Goal: Task Accomplishment & Management: Complete application form

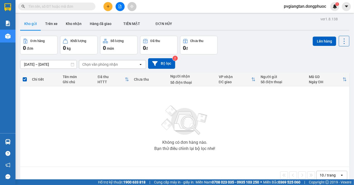
click at [124, 5] on div at bounding box center [119, 6] width 39 height 9
click at [122, 6] on button at bounding box center [119, 6] width 9 height 9
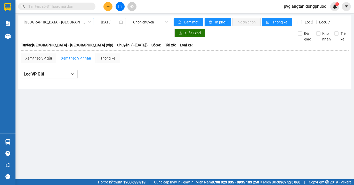
click at [83, 22] on span "[GEOGRAPHIC_DATA] - [GEOGRAPHIC_DATA] (vip)" at bounding box center [57, 22] width 67 height 8
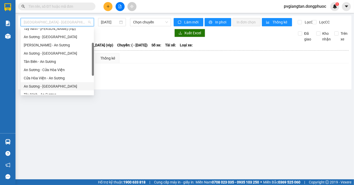
scroll to position [57, 0]
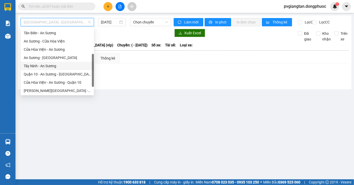
click at [47, 66] on div "Tây Ninh - An Sương" at bounding box center [57, 66] width 67 height 6
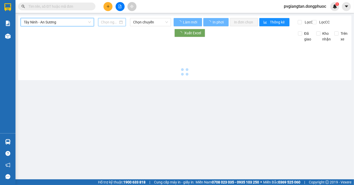
type input "[DATE]"
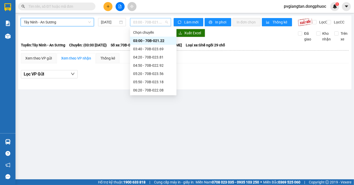
click at [149, 22] on span "03:00 - 70B-021.22" at bounding box center [150, 22] width 35 height 8
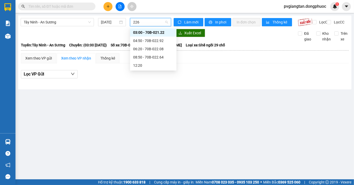
type input "2264"
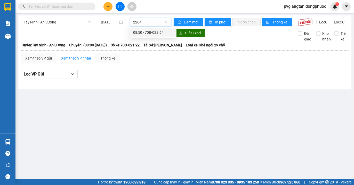
click at [145, 30] on div "08:50 - 70B-022.64" at bounding box center [153, 33] width 40 height 6
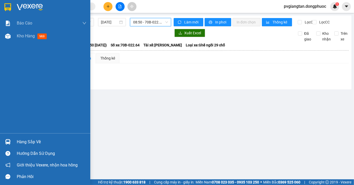
click at [8, 7] on img at bounding box center [7, 7] width 7 height 8
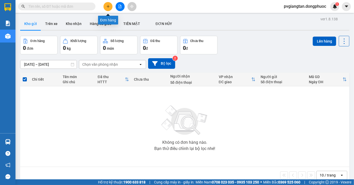
click at [109, 6] on icon "plus" at bounding box center [107, 6] width 3 height 0
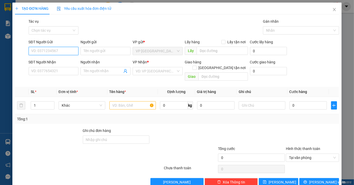
click at [68, 51] on input "SĐT Người Gửi" at bounding box center [54, 51] width 50 height 8
click at [56, 51] on input "SĐT Người Gửi" at bounding box center [54, 51] width 50 height 8
type input "0352811098"
click at [63, 62] on div "0352811098 - LOAN" at bounding box center [52, 61] width 43 height 6
type input "LOAN"
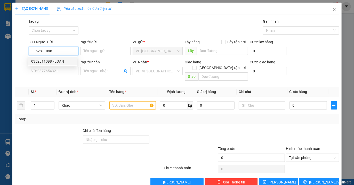
type input "0785983592"
type input "TỪ"
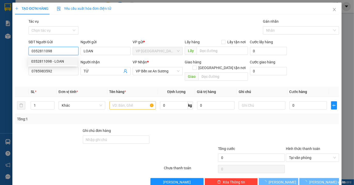
type input "30.000"
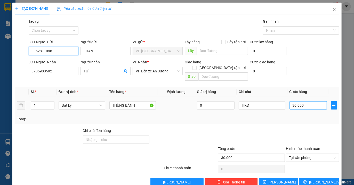
type input "0352811098"
click at [314, 101] on input "30.000" at bounding box center [307, 105] width 37 height 8
type input "0"
type input "002"
type input "25"
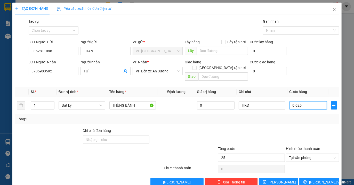
type input "0.025"
click at [277, 128] on div at bounding box center [251, 137] width 68 height 18
type input "25.000"
click at [316, 179] on span "[PERSON_NAME] và In" at bounding box center [327, 182] width 36 height 6
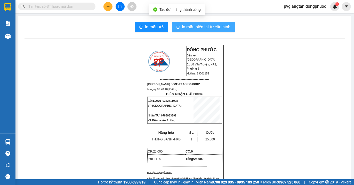
click at [195, 28] on span "In mẫu biên lai tự cấu hình" at bounding box center [206, 27] width 48 height 6
